Goal: Transaction & Acquisition: Purchase product/service

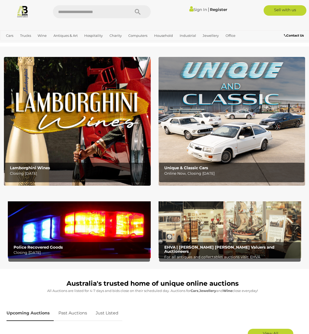
click at [0, 0] on img at bounding box center [0, 0] width 0 height 0
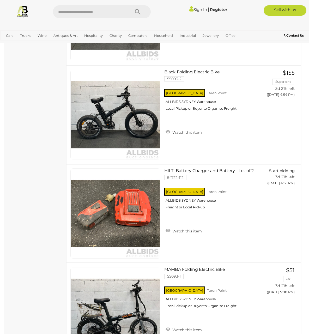
scroll to position [1640, 0]
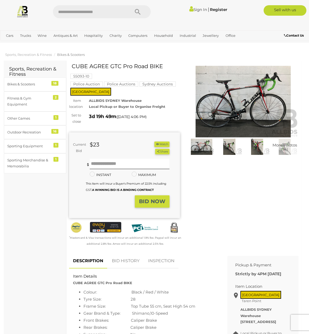
click at [254, 73] on img at bounding box center [243, 102] width 111 height 72
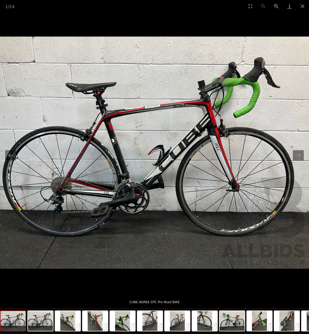
click at [307, 156] on img at bounding box center [154, 153] width 309 height 232
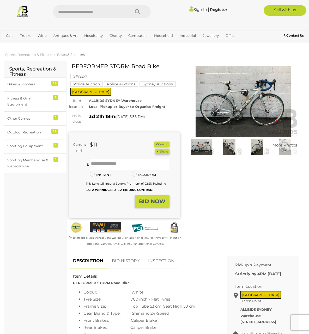
click at [244, 100] on img at bounding box center [243, 102] width 111 height 72
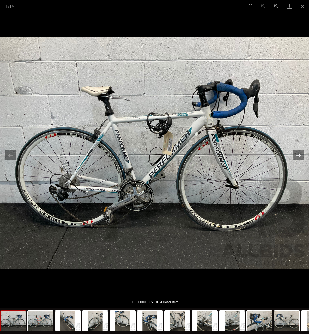
click at [300, 154] on button "Next slide" at bounding box center [298, 155] width 11 height 10
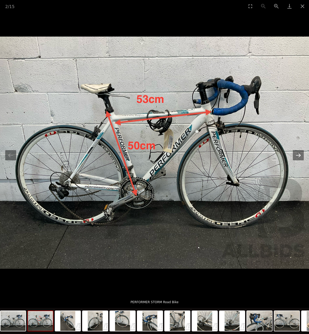
click at [300, 154] on button "Next slide" at bounding box center [298, 155] width 11 height 10
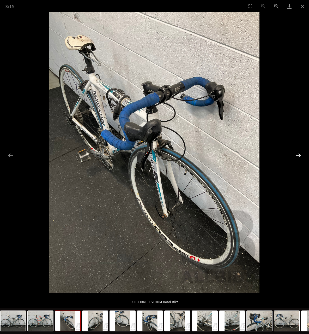
click at [300, 154] on button "Next slide" at bounding box center [298, 155] width 11 height 10
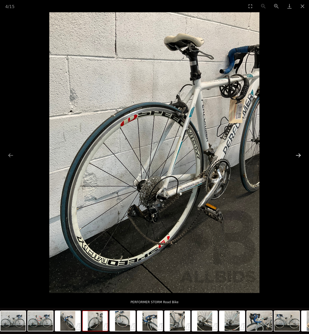
click at [300, 154] on button "Next slide" at bounding box center [298, 155] width 11 height 10
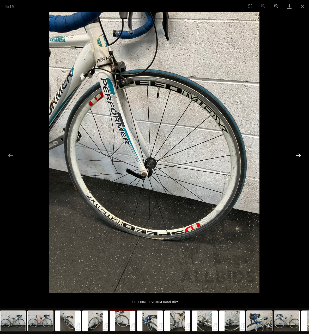
click at [300, 154] on button "Next slide" at bounding box center [298, 155] width 11 height 10
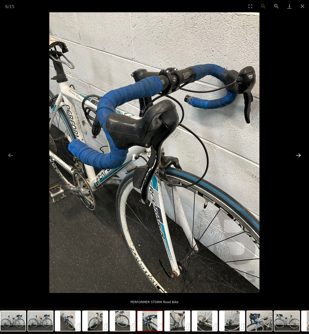
click at [300, 154] on button "Next slide" at bounding box center [298, 155] width 11 height 10
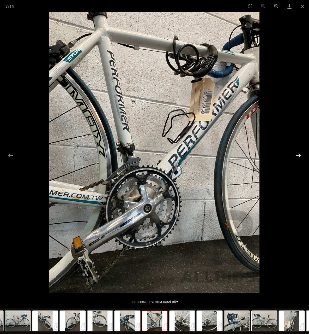
click at [300, 154] on button "Next slide" at bounding box center [298, 155] width 11 height 10
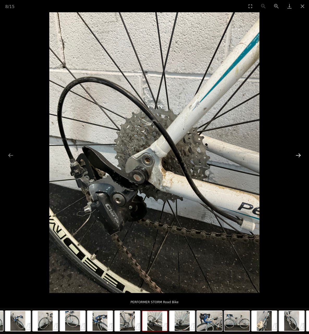
click at [300, 154] on button "Next slide" at bounding box center [298, 155] width 11 height 10
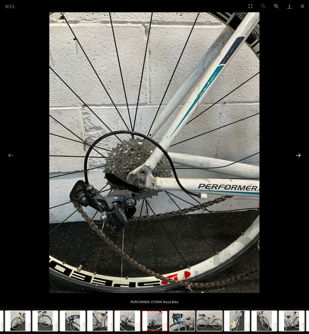
click at [300, 154] on button "Next slide" at bounding box center [298, 155] width 11 height 10
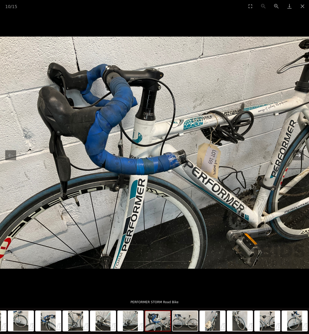
click at [300, 154] on button "Next slide" at bounding box center [298, 155] width 11 height 10
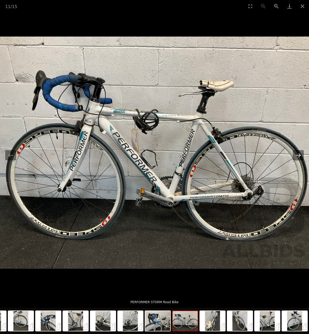
click at [300, 154] on button "Next slide" at bounding box center [298, 155] width 11 height 10
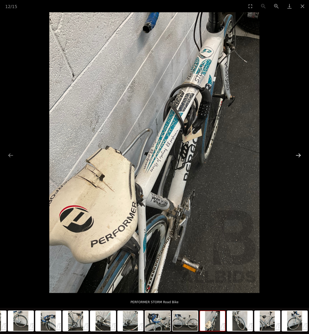
click at [300, 154] on button "Next slide" at bounding box center [298, 155] width 11 height 10
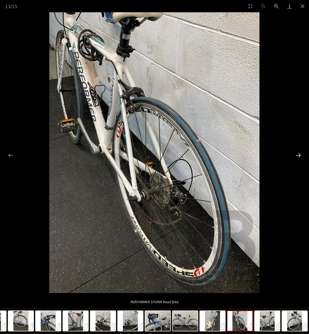
click at [300, 154] on button "Next slide" at bounding box center [298, 155] width 11 height 10
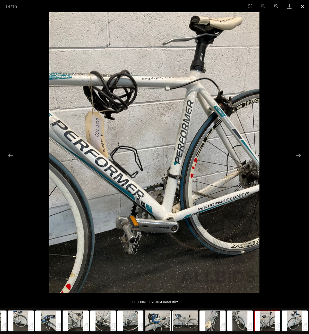
click at [301, 6] on button "Close gallery" at bounding box center [302, 6] width 13 height 12
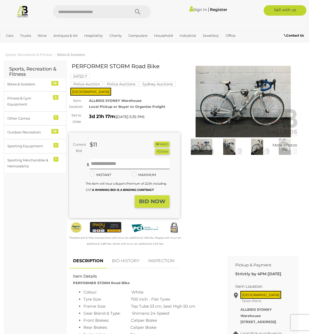
click at [239, 90] on img at bounding box center [243, 102] width 111 height 72
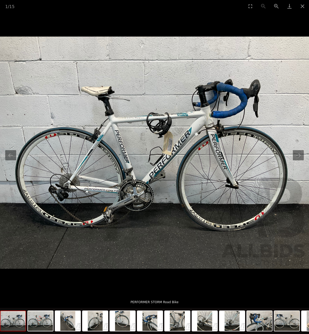
click at [200, 13] on picture at bounding box center [154, 152] width 309 height 281
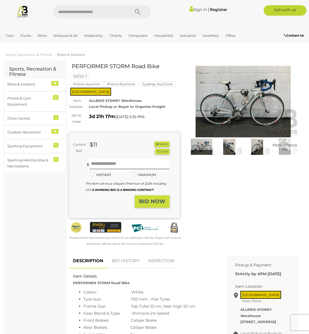
click at [125, 9] on input "text" at bounding box center [89, 11] width 72 height 13
type input "****"
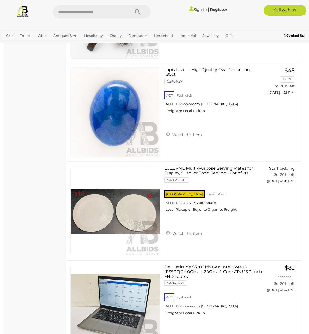
scroll to position [3811, 0]
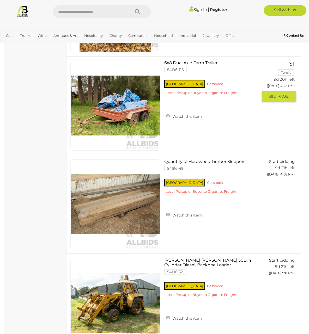
scroll to position [1485, 0]
